Goal: Task Accomplishment & Management: Manage account settings

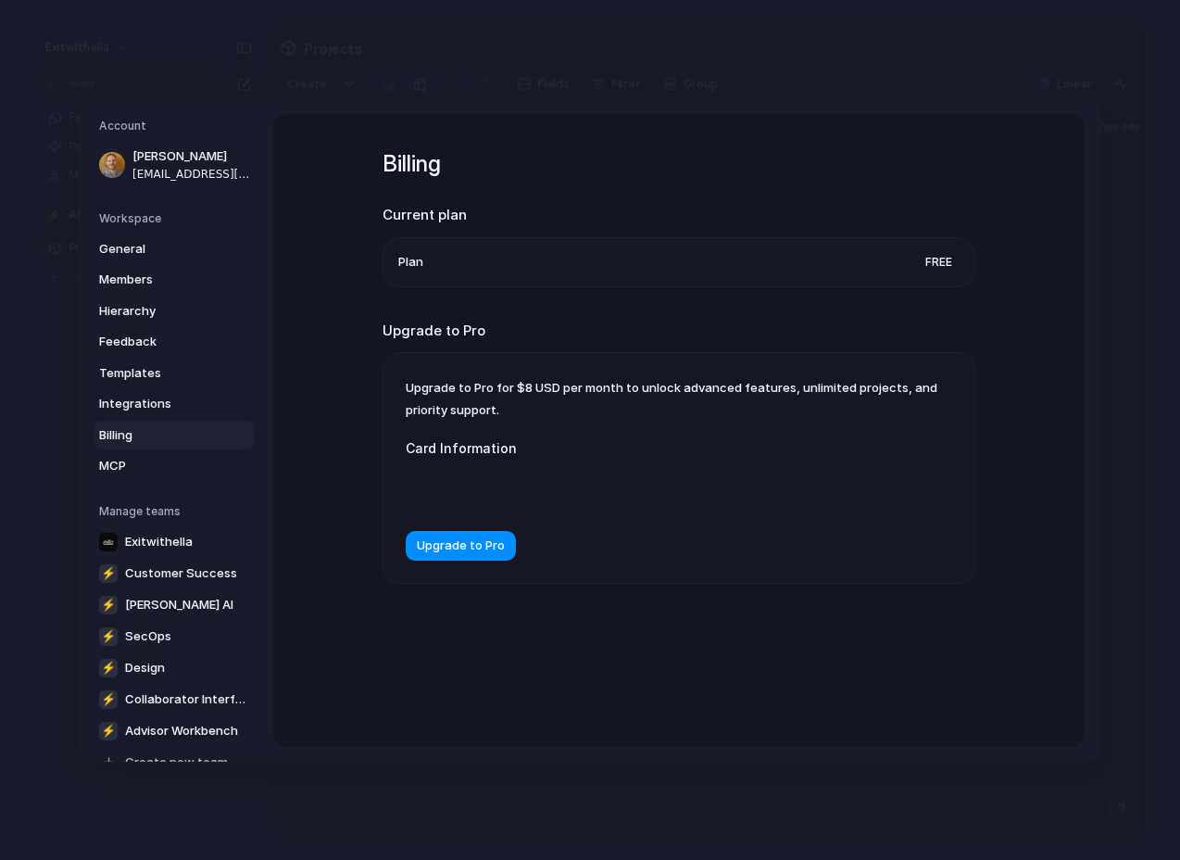
click at [683, 401] on div "Upgrade to Pro for $8 USD per month to unlock advanced features, unlimited proj…" at bounding box center [678, 468] width 591 height 230
